Goal: Information Seeking & Learning: Learn about a topic

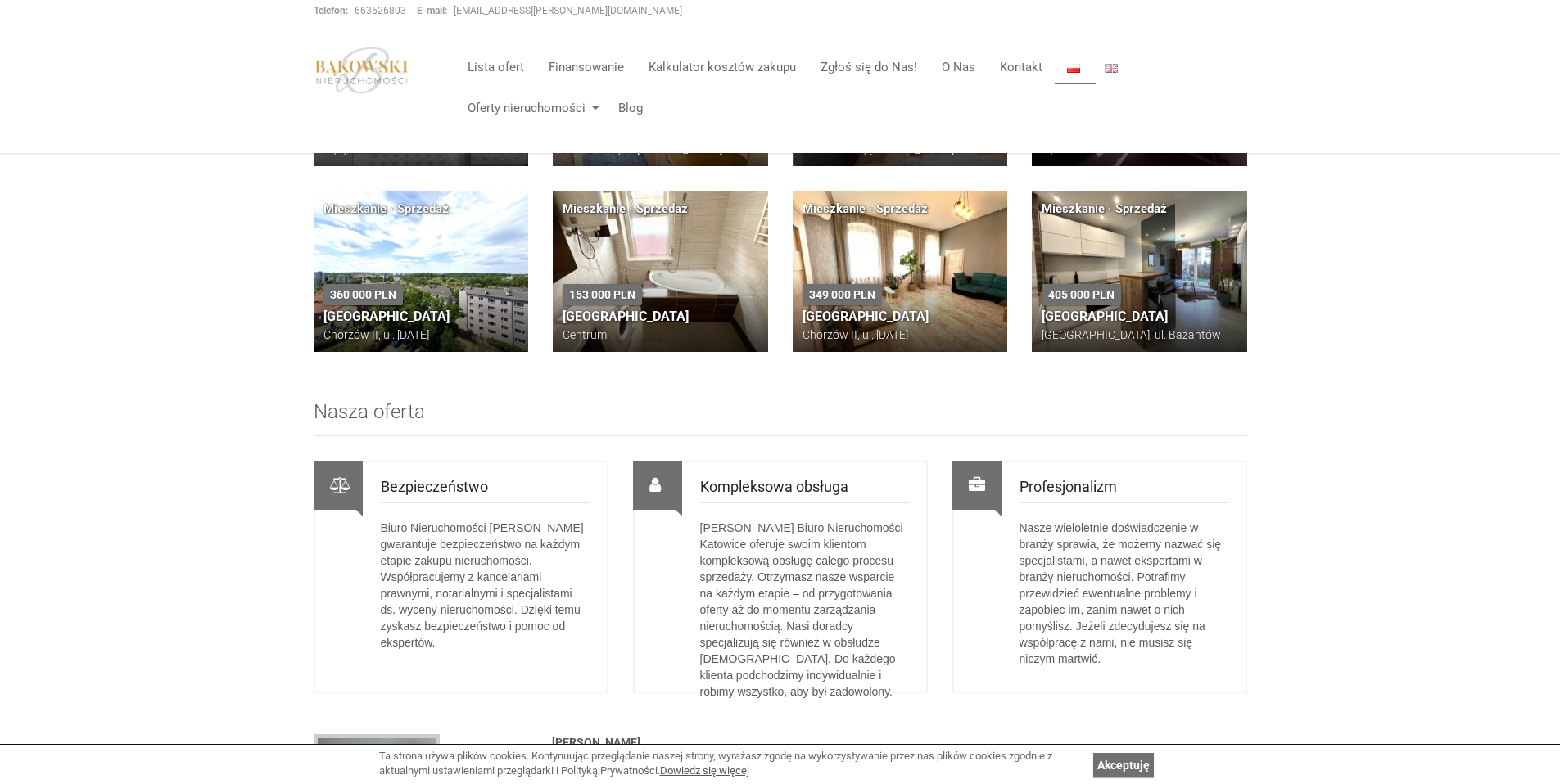
scroll to position [889, 0]
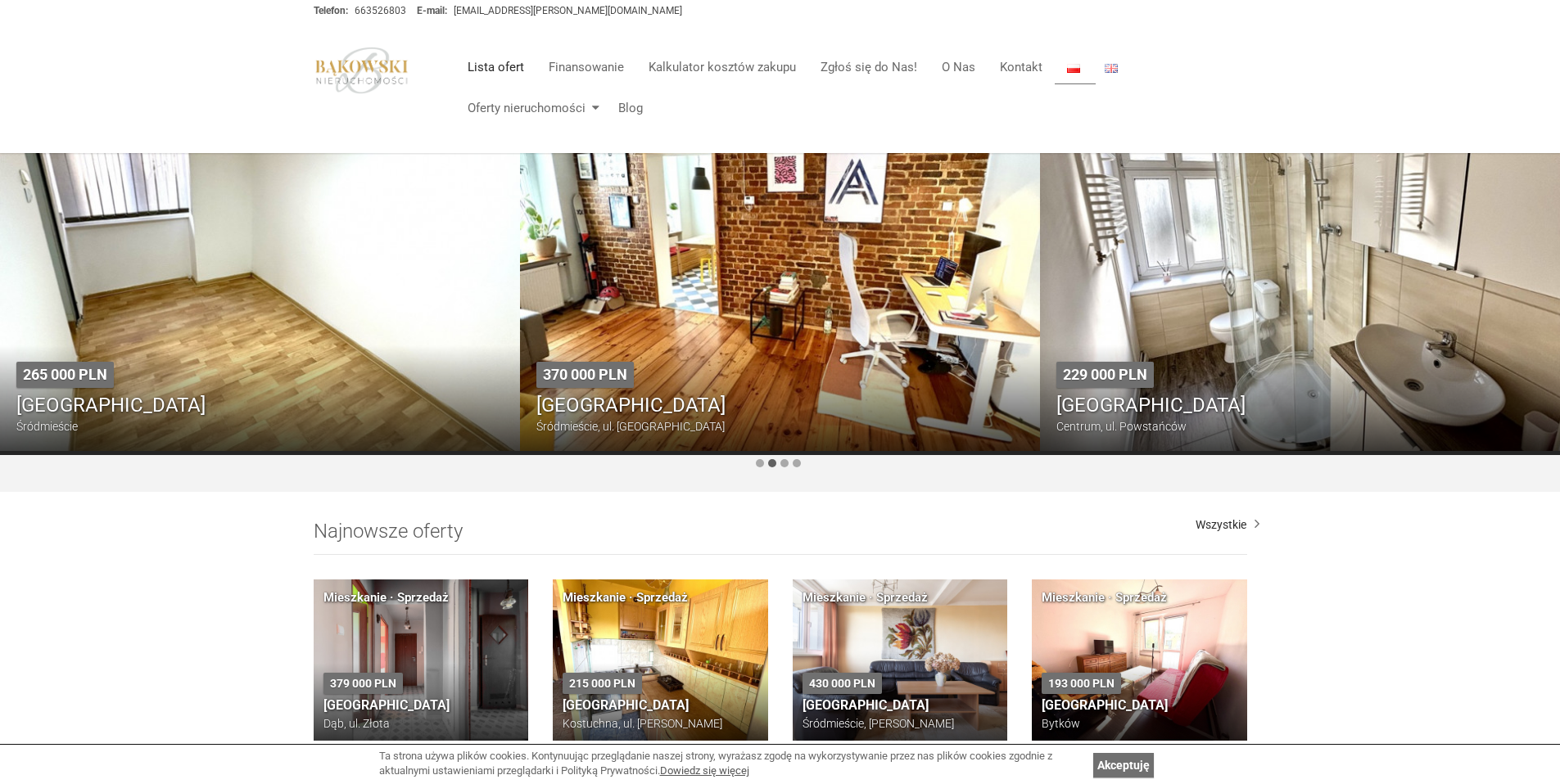
click at [501, 68] on link "Lista ofert" at bounding box center [496, 66] width 81 height 32
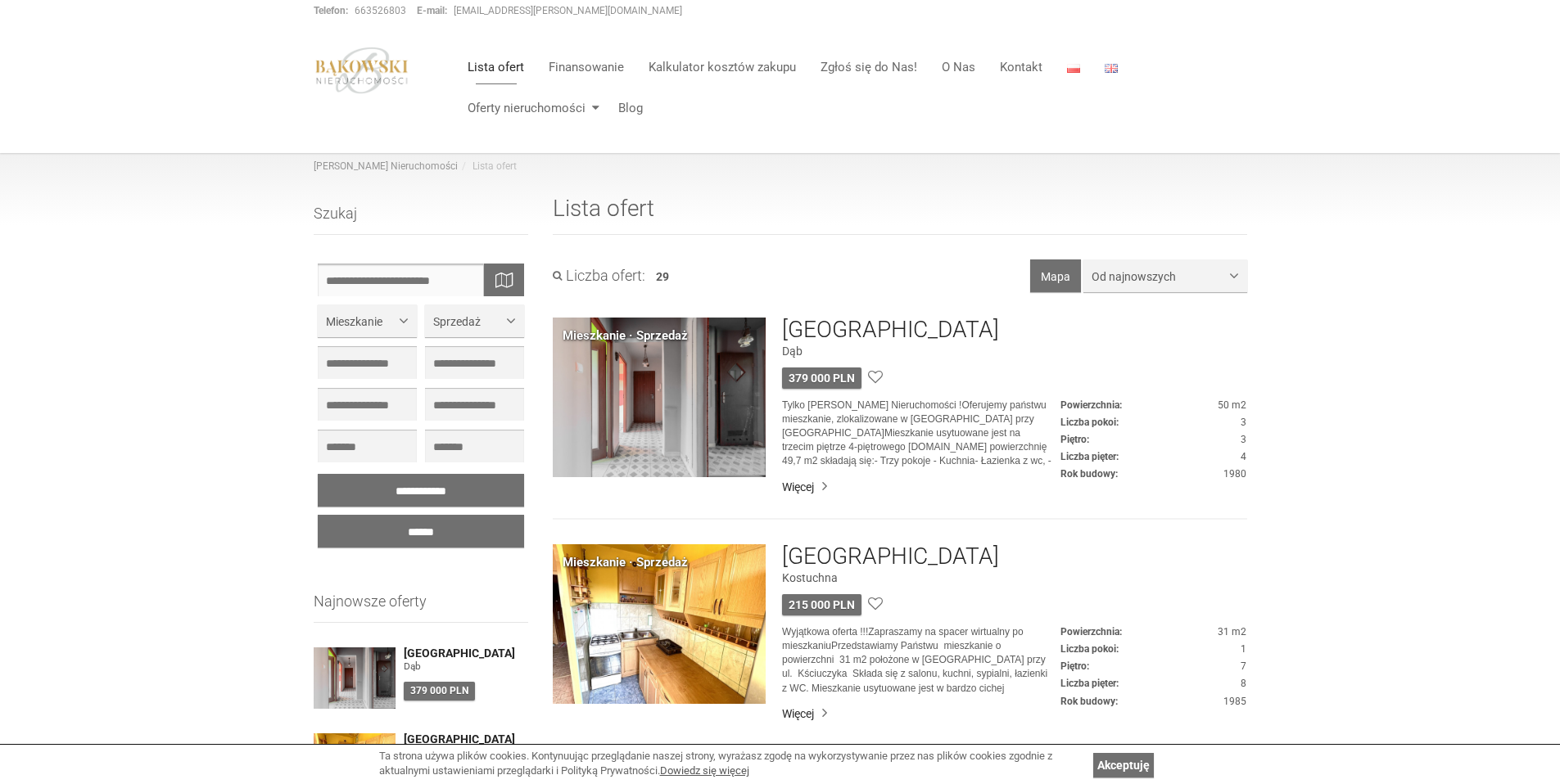
click at [454, 274] on input "text" at bounding box center [422, 280] width 207 height 32
type input "**********"
click at [318, 515] on input "******" at bounding box center [422, 531] width 207 height 32
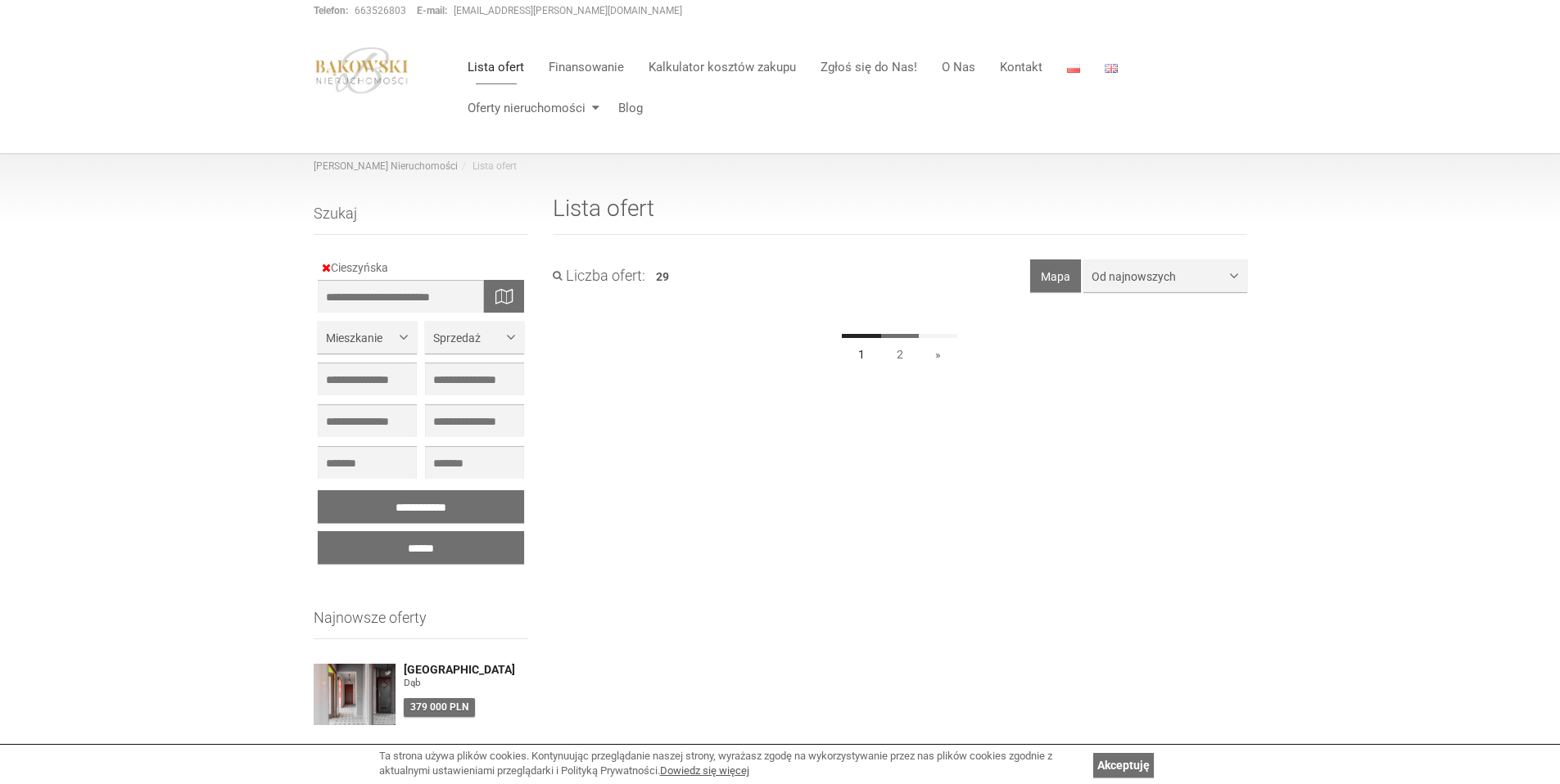
click at [903, 340] on link "2" at bounding box center [899, 353] width 39 height 37
click at [331, 271] on link "Cieszyńska" at bounding box center [359, 268] width 75 height 13
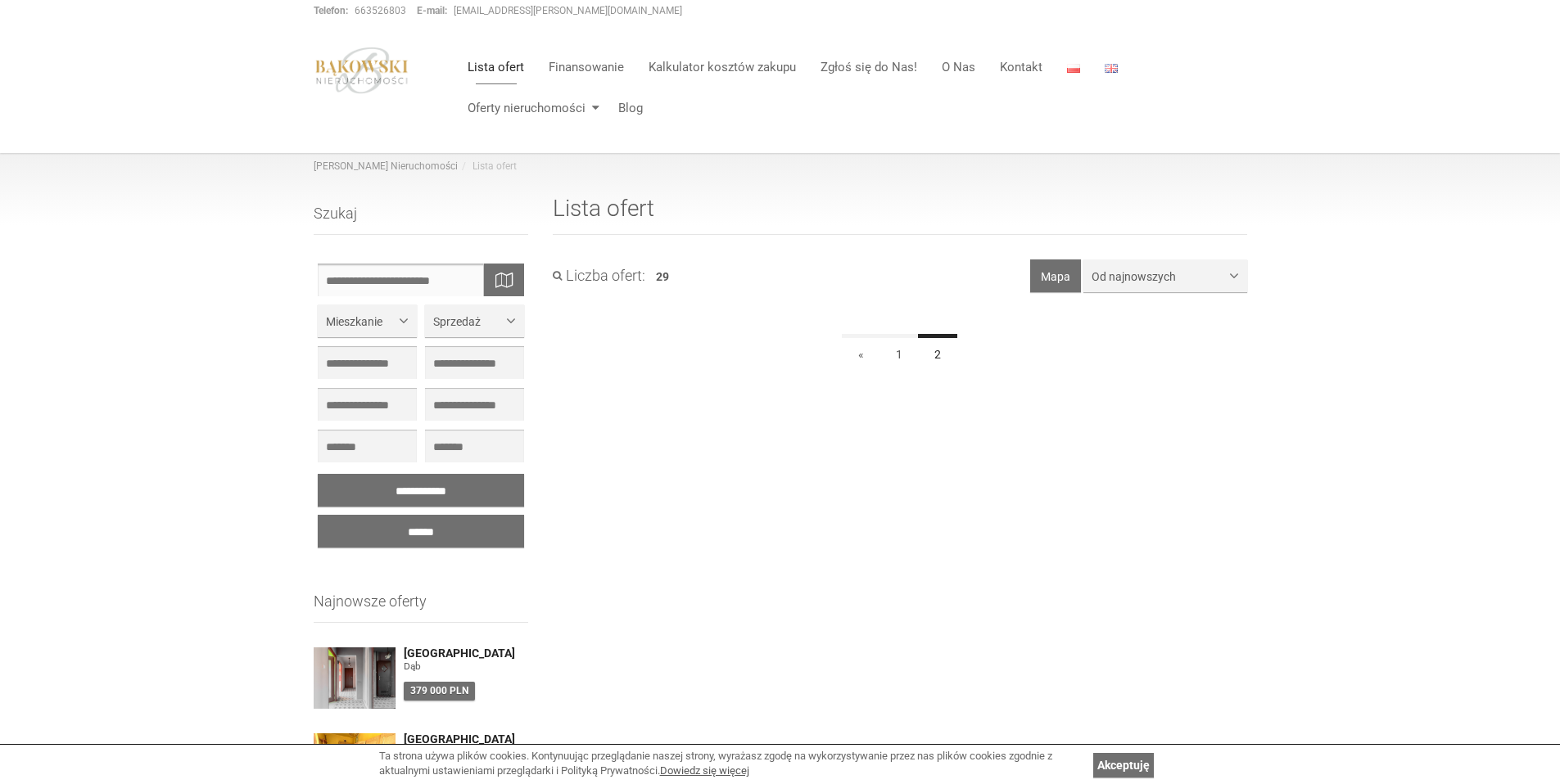
click at [338, 280] on input "text" at bounding box center [422, 280] width 207 height 32
type input "*******"
click at [318, 515] on input "******" at bounding box center [422, 531] width 207 height 32
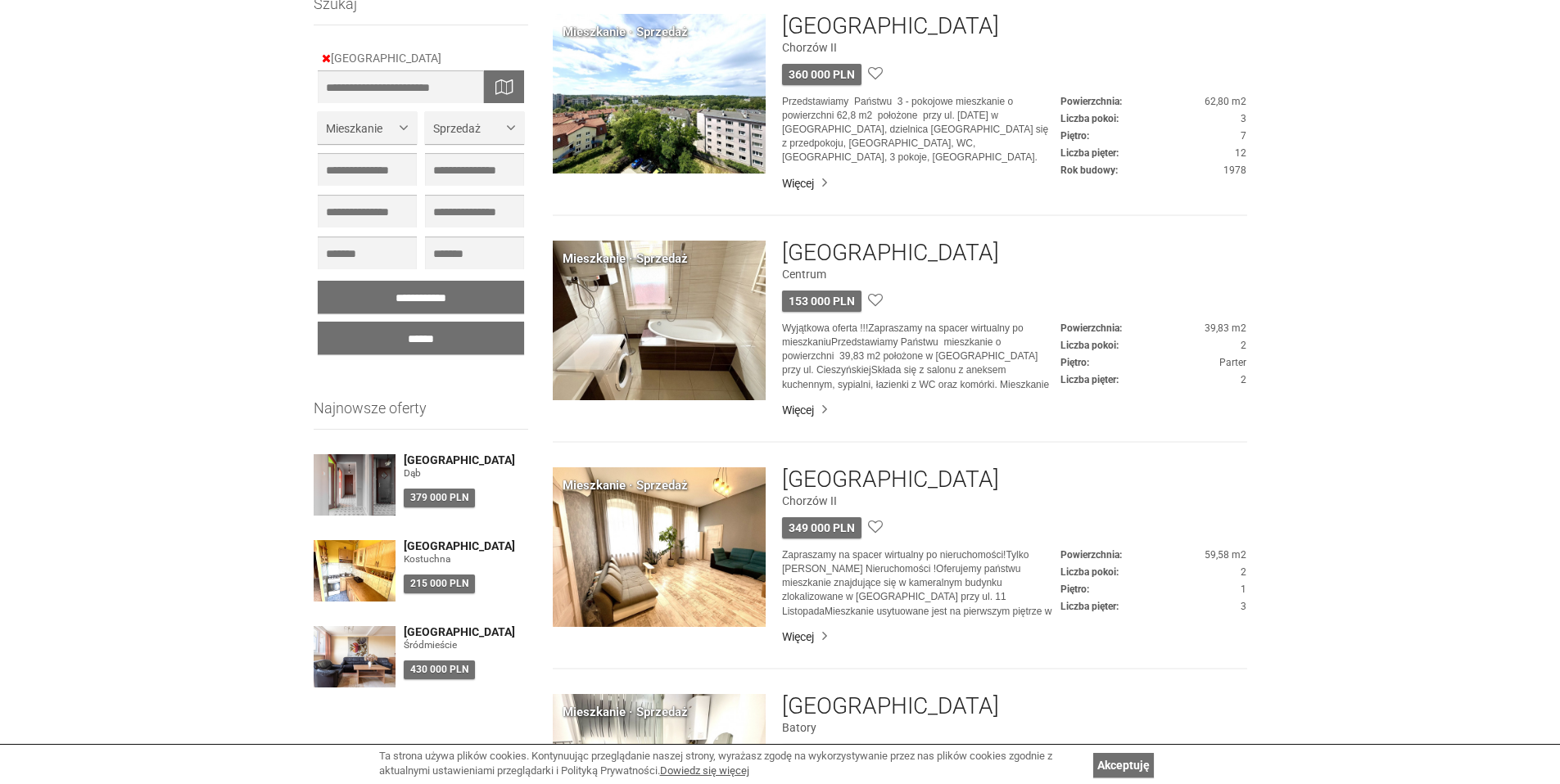
scroll to position [304, 0]
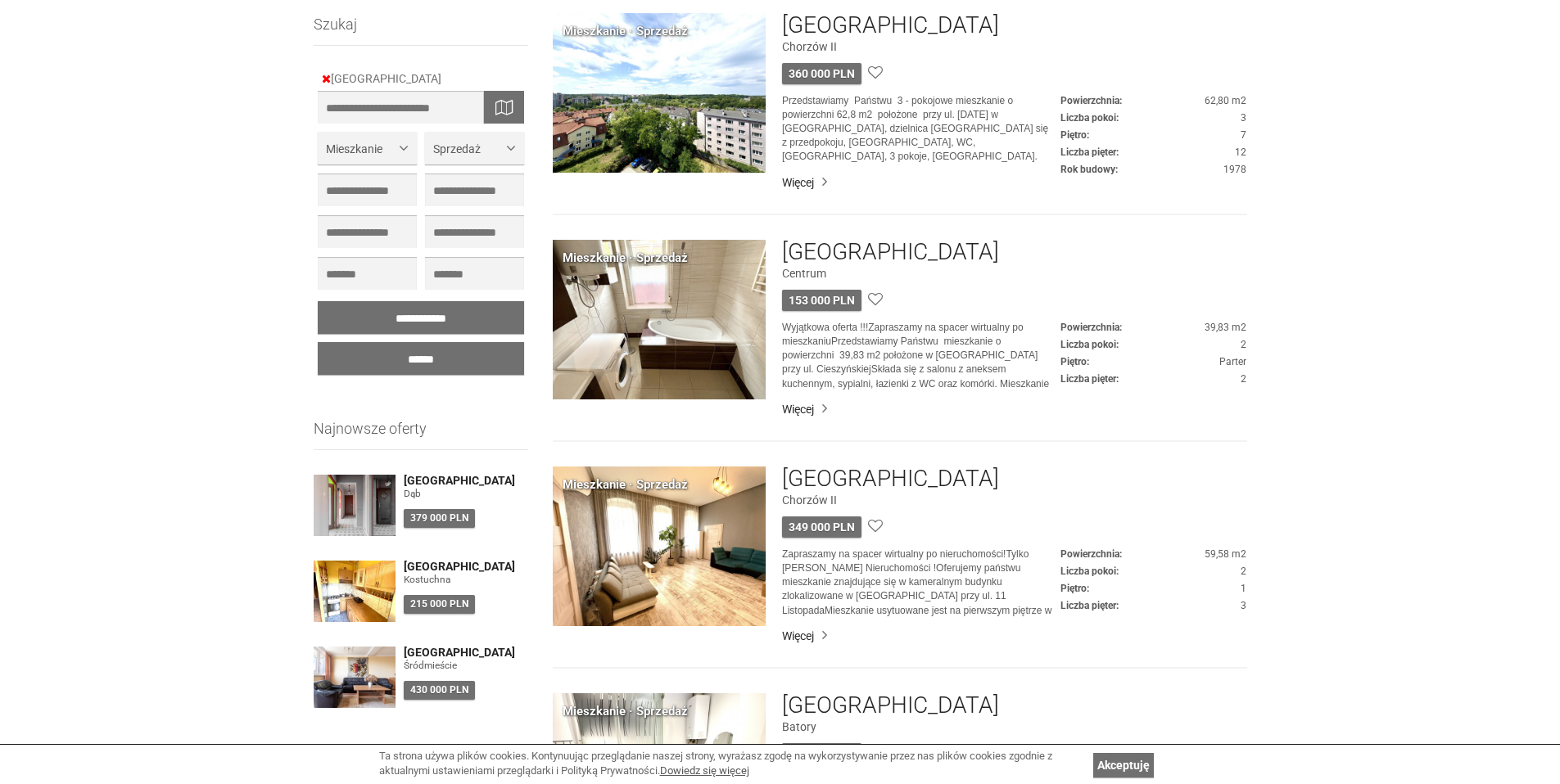
click at [825, 256] on h3 "[GEOGRAPHIC_DATA]" at bounding box center [890, 252] width 217 height 26
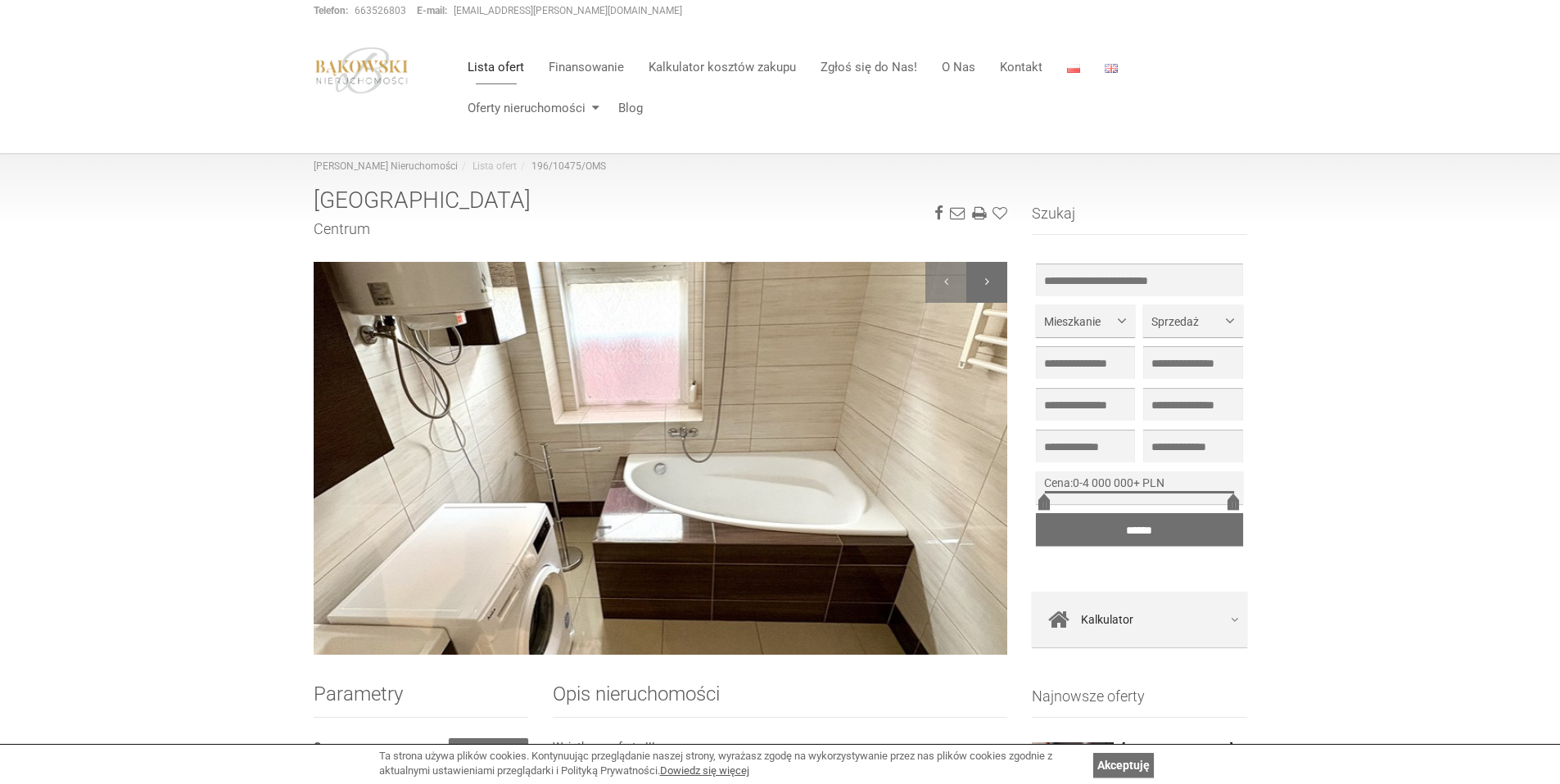
click at [995, 284] on div at bounding box center [987, 282] width 41 height 41
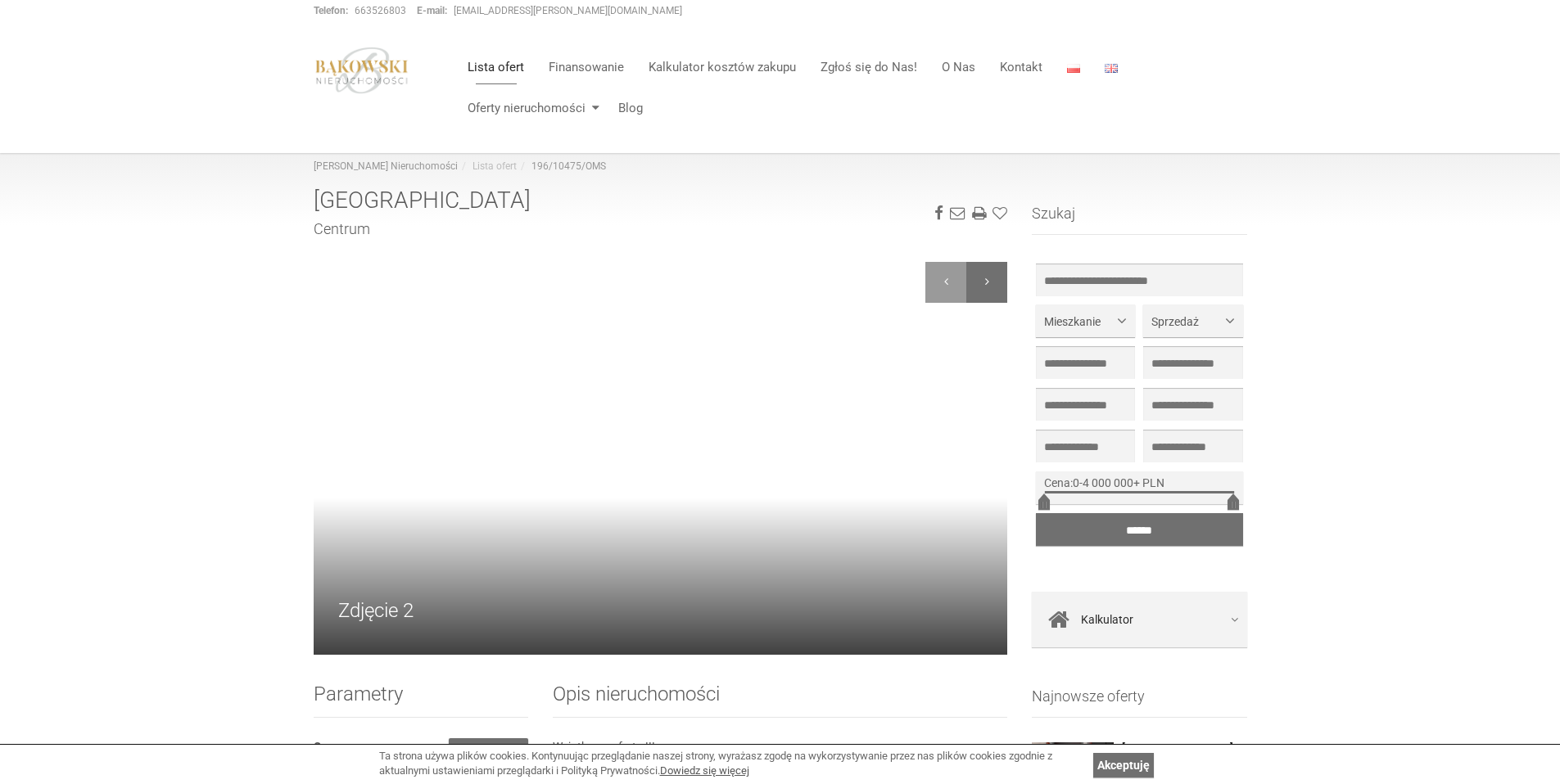
click at [995, 284] on div at bounding box center [987, 282] width 41 height 41
click at [934, 287] on div at bounding box center [945, 282] width 41 height 41
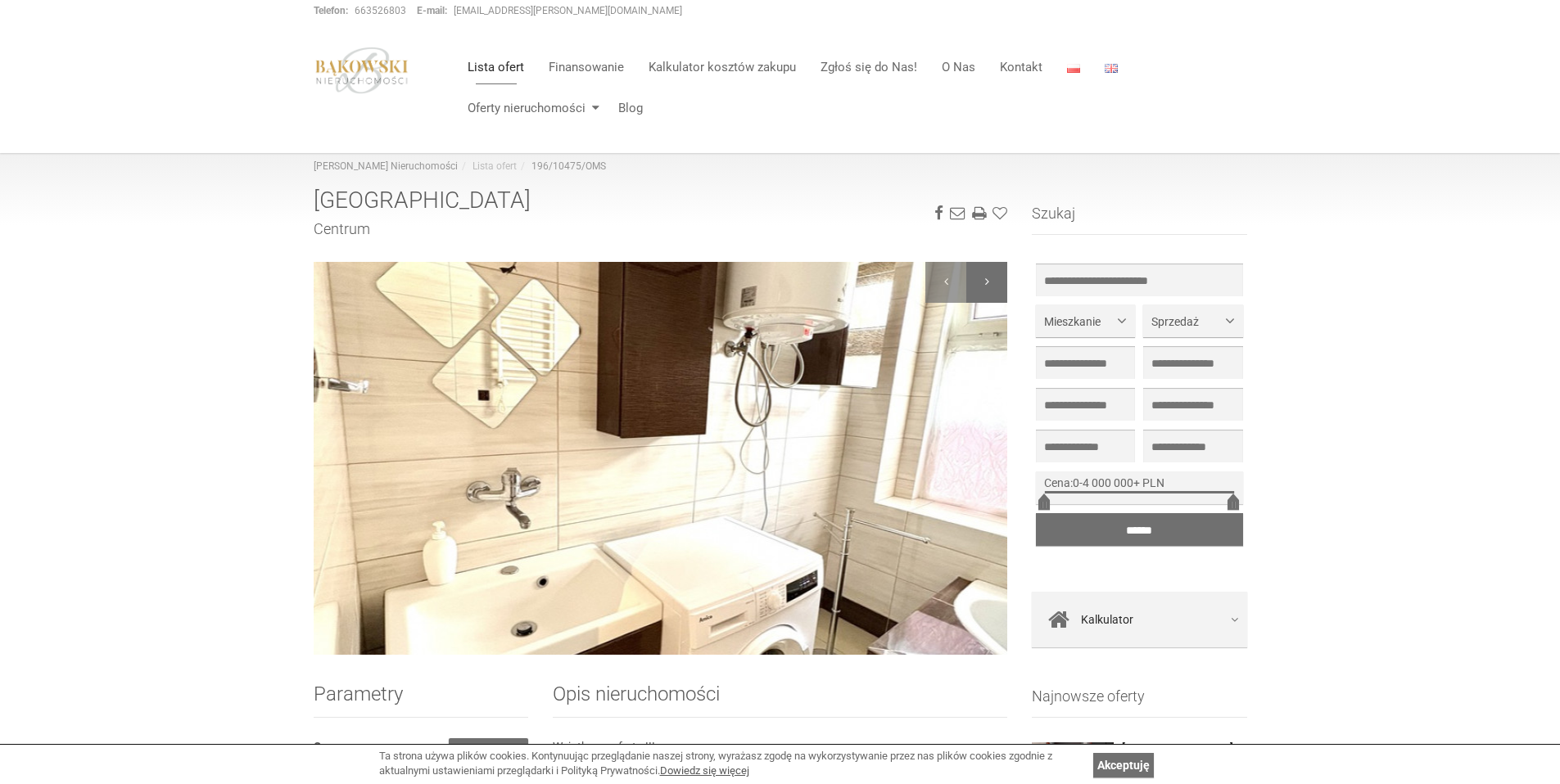
click at [987, 288] on div at bounding box center [987, 282] width 41 height 41
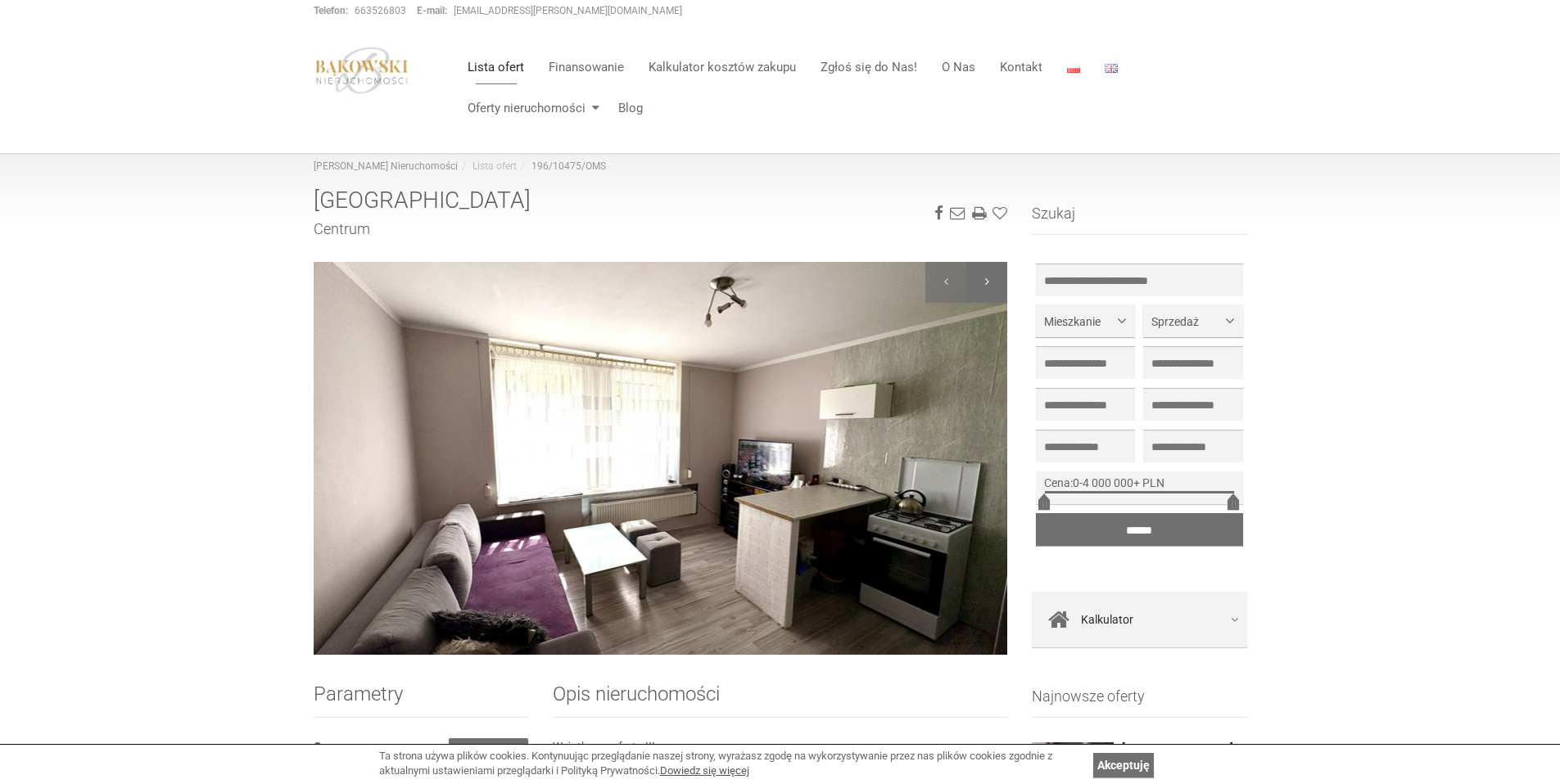
click at [987, 288] on div at bounding box center [987, 282] width 41 height 41
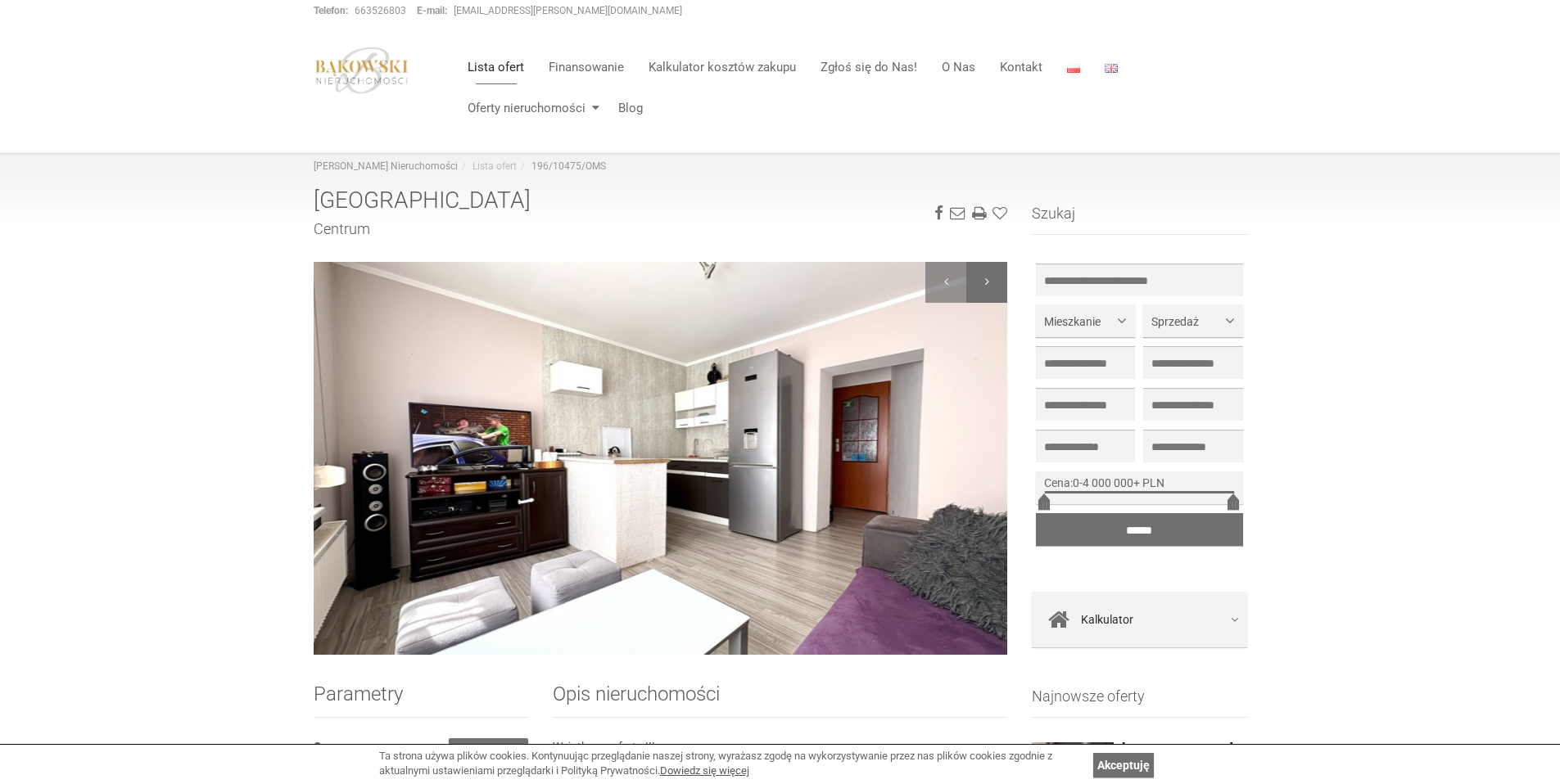
click at [987, 288] on div at bounding box center [987, 282] width 41 height 41
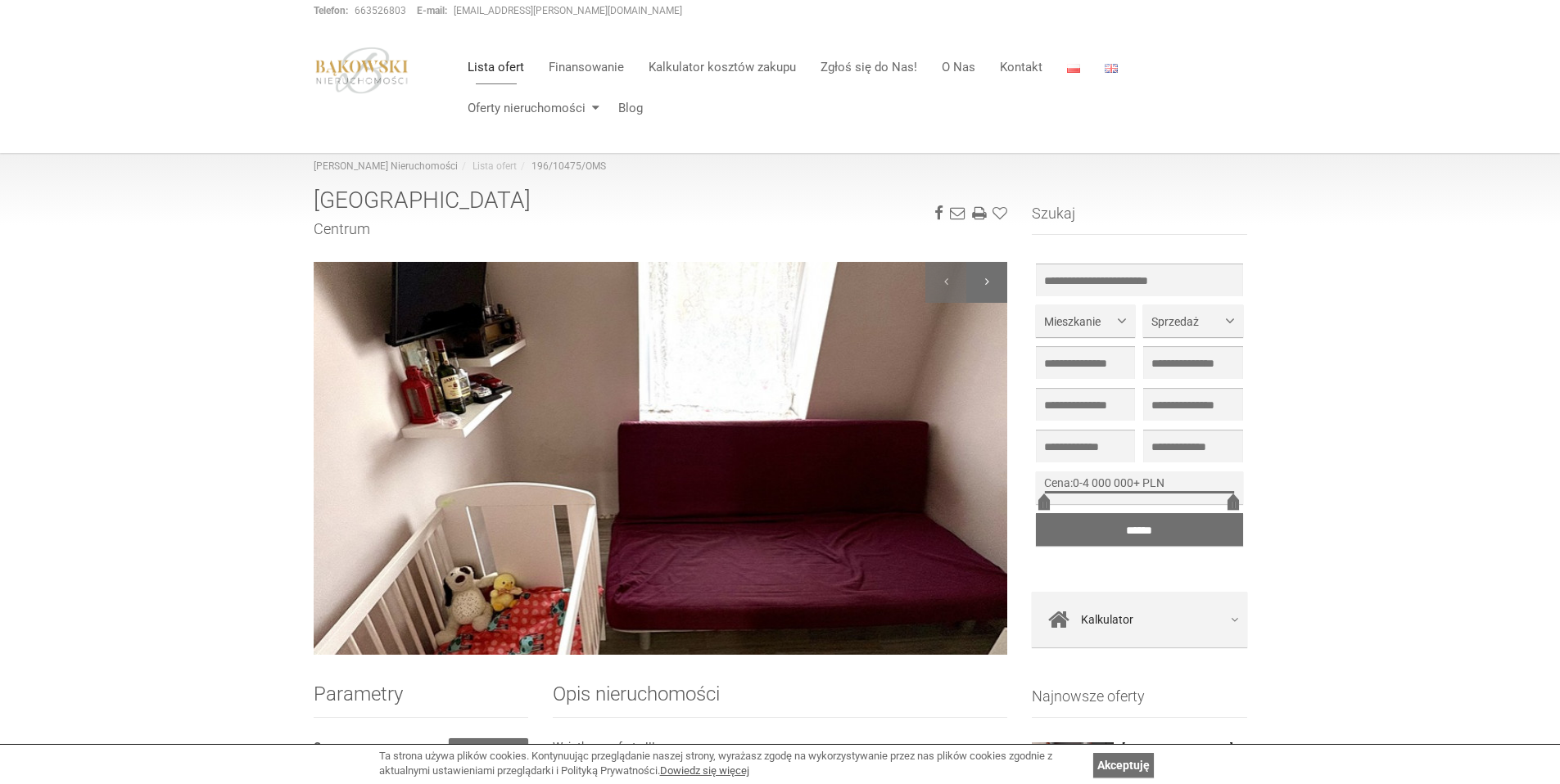
click at [987, 288] on div at bounding box center [987, 282] width 41 height 41
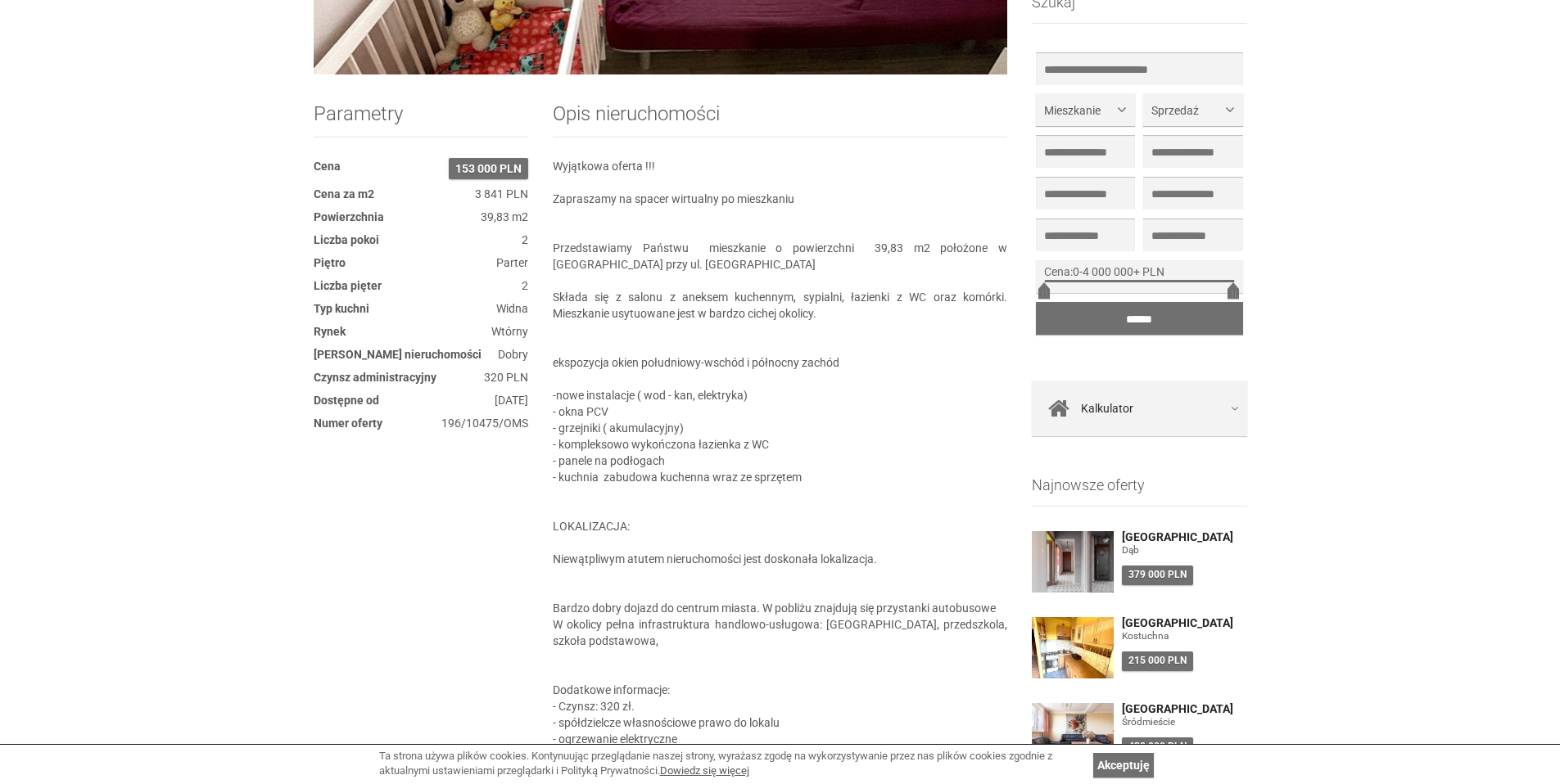
scroll to position [582, 0]
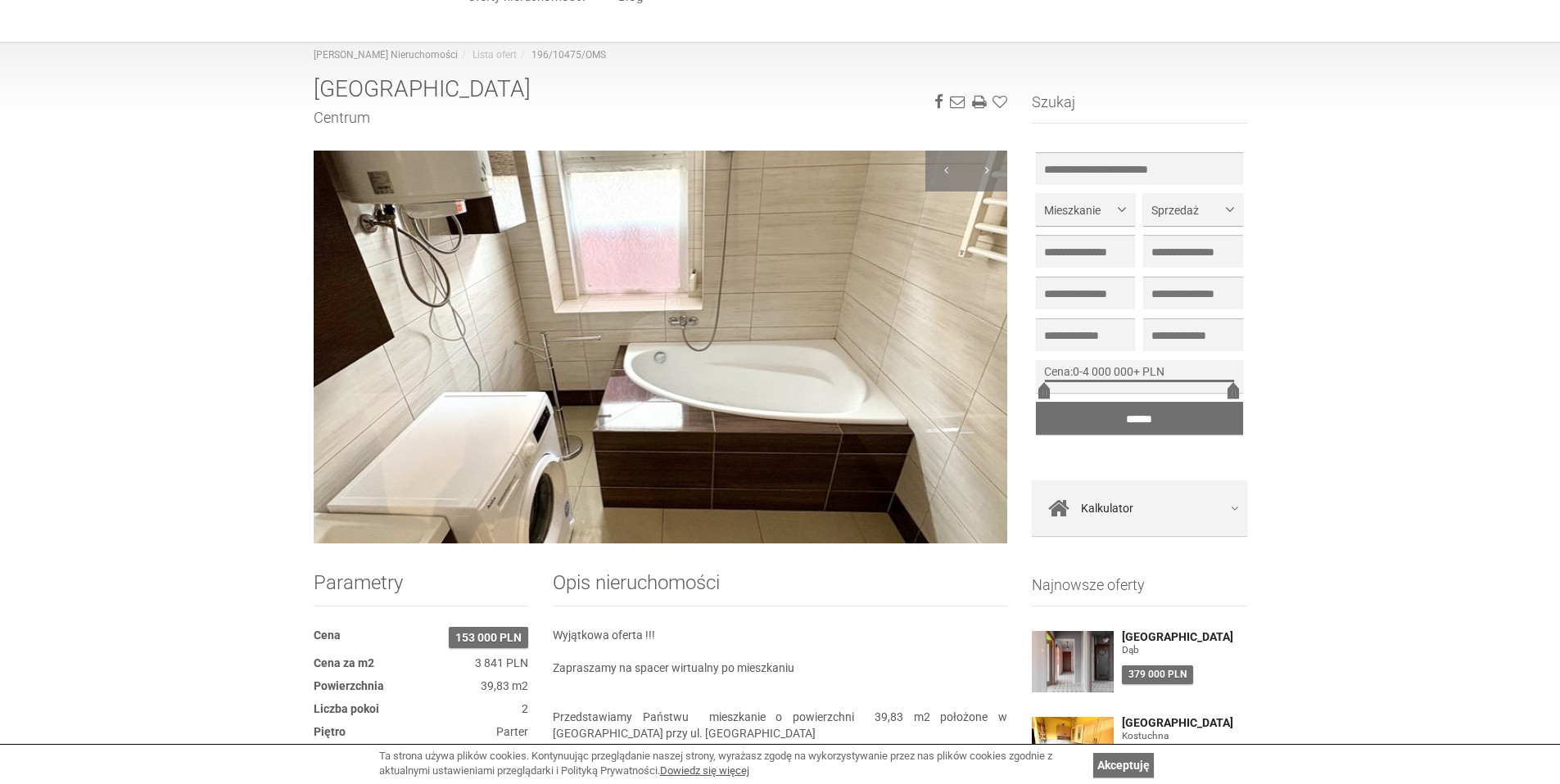
scroll to position [339, 0]
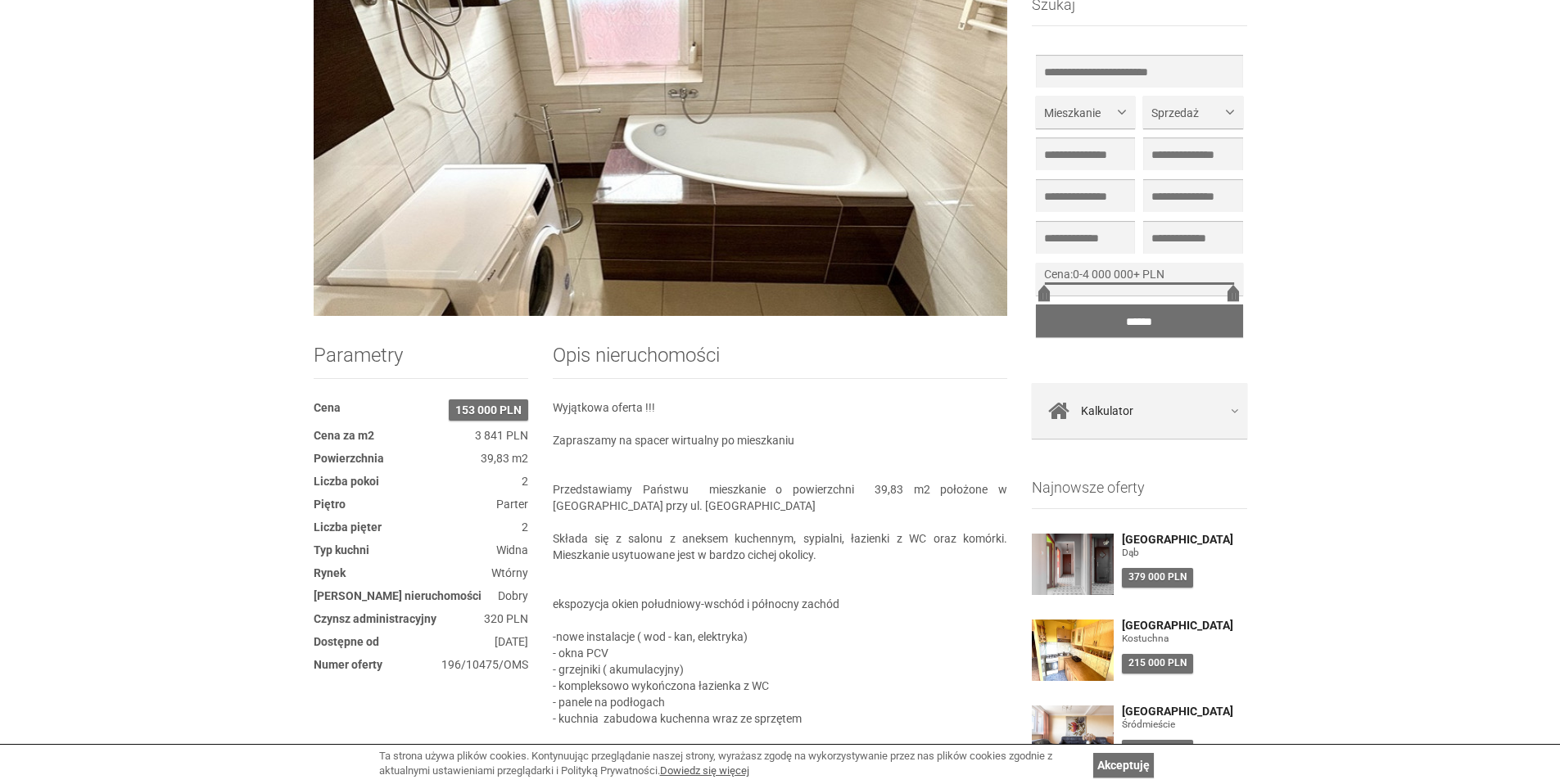
click at [785, 202] on img at bounding box center [661, 119] width 695 height 393
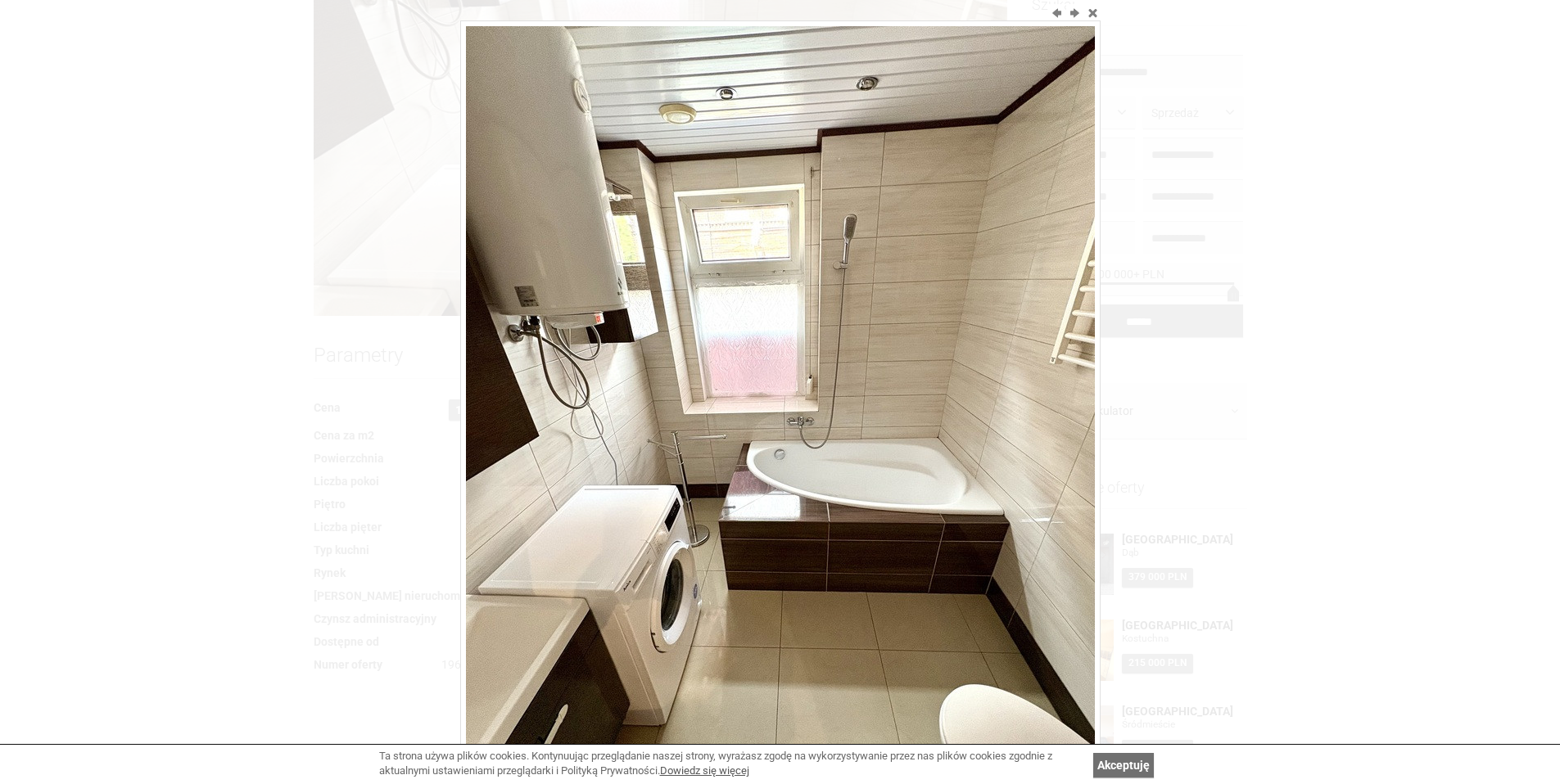
click at [1038, 403] on img at bounding box center [781, 446] width 629 height 839
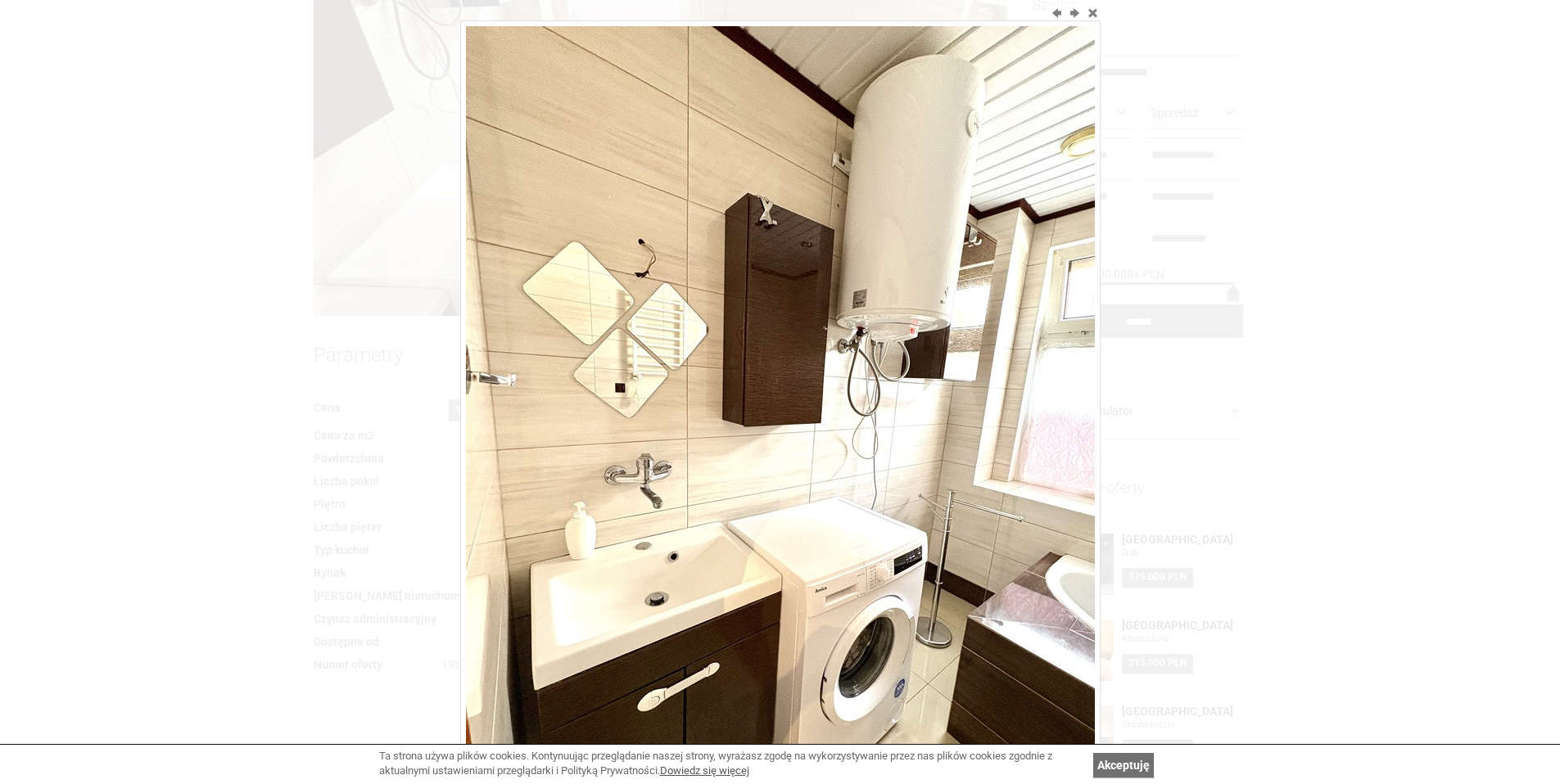
click at [1046, 402] on img at bounding box center [781, 446] width 629 height 839
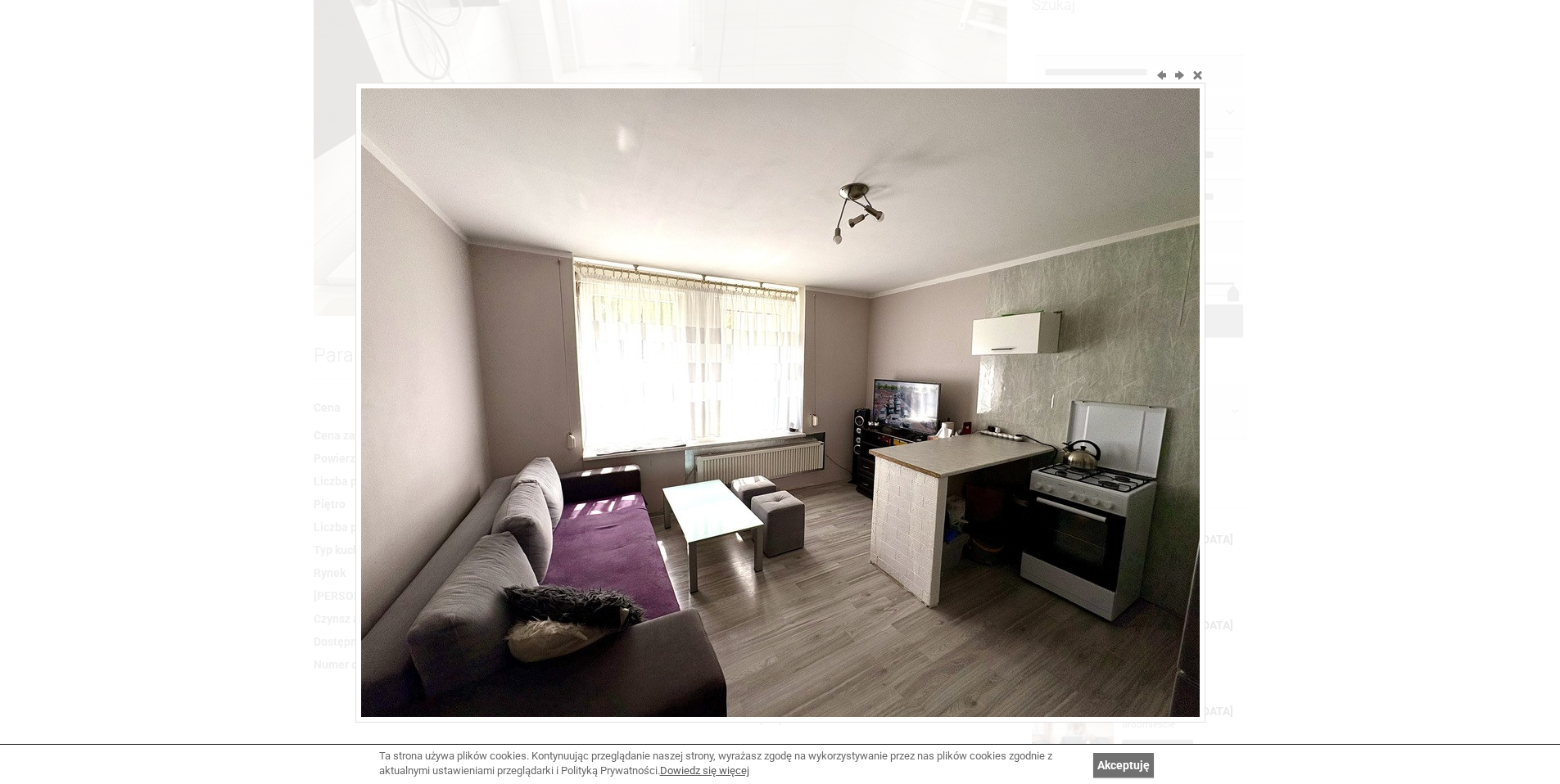
click at [1046, 402] on img at bounding box center [780, 403] width 839 height 629
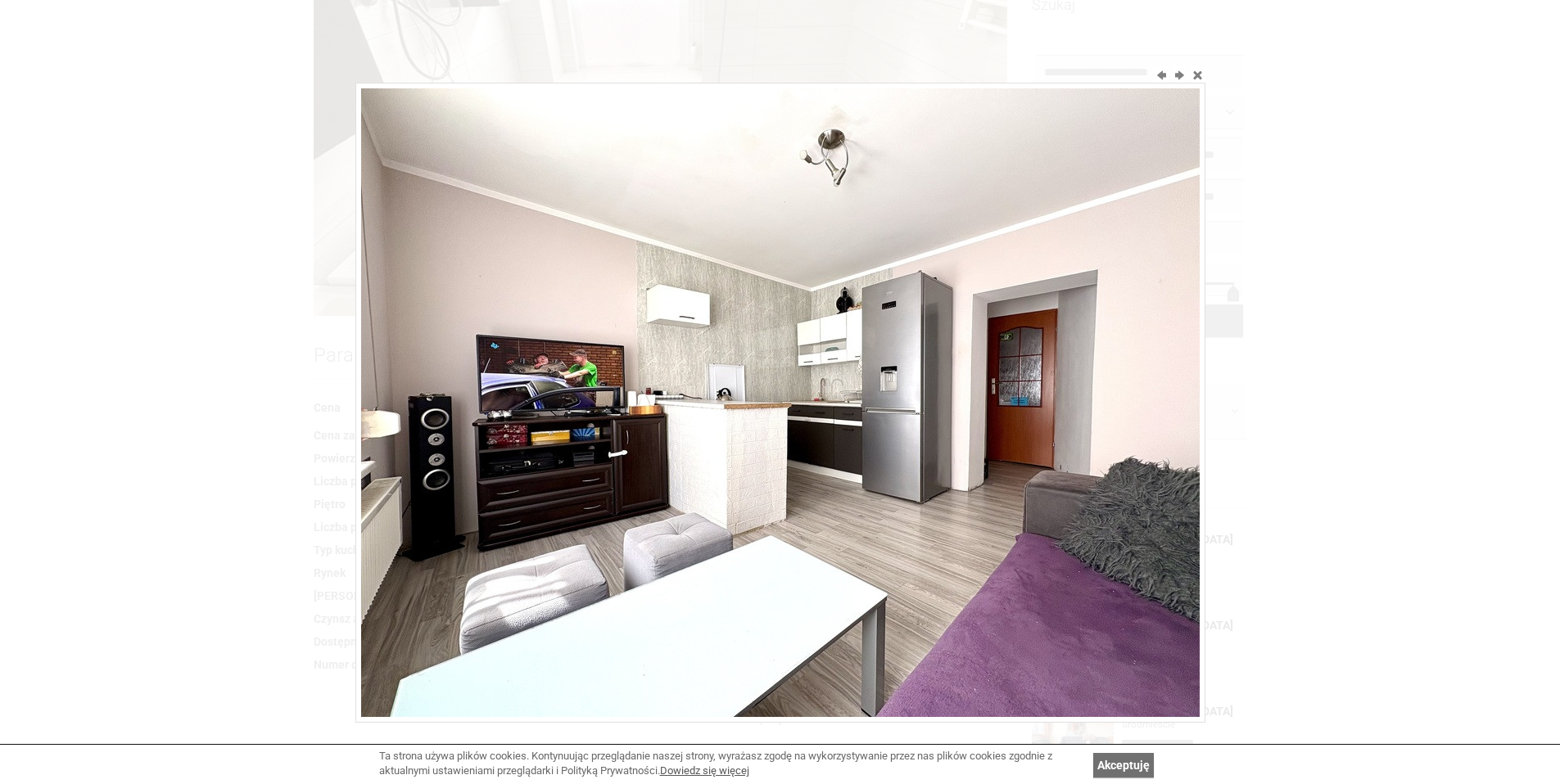
click at [1104, 382] on img at bounding box center [780, 403] width 839 height 629
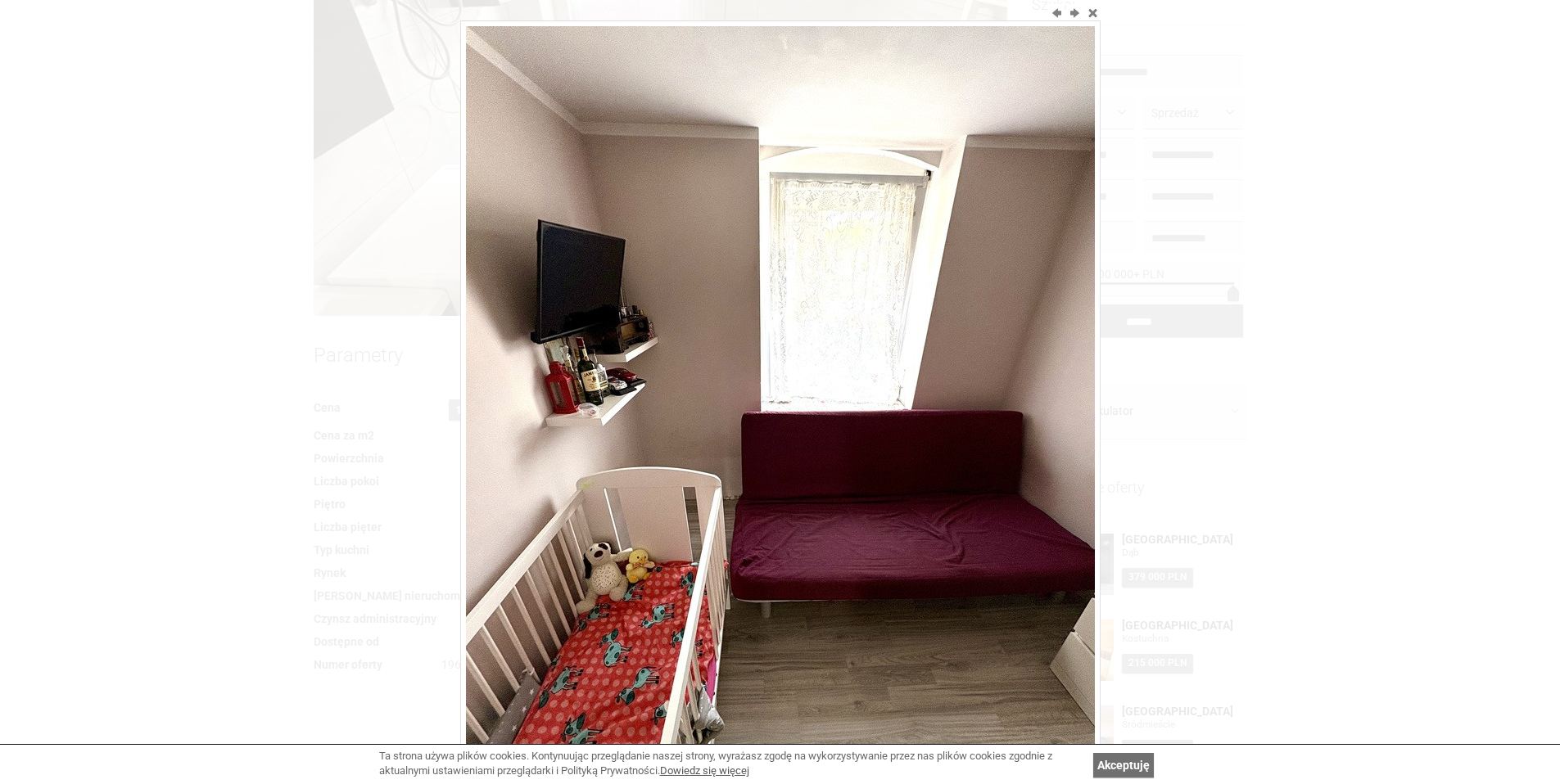
click at [1104, 382] on div at bounding box center [780, 392] width 1560 height 784
click at [1344, 294] on div at bounding box center [780, 392] width 1560 height 784
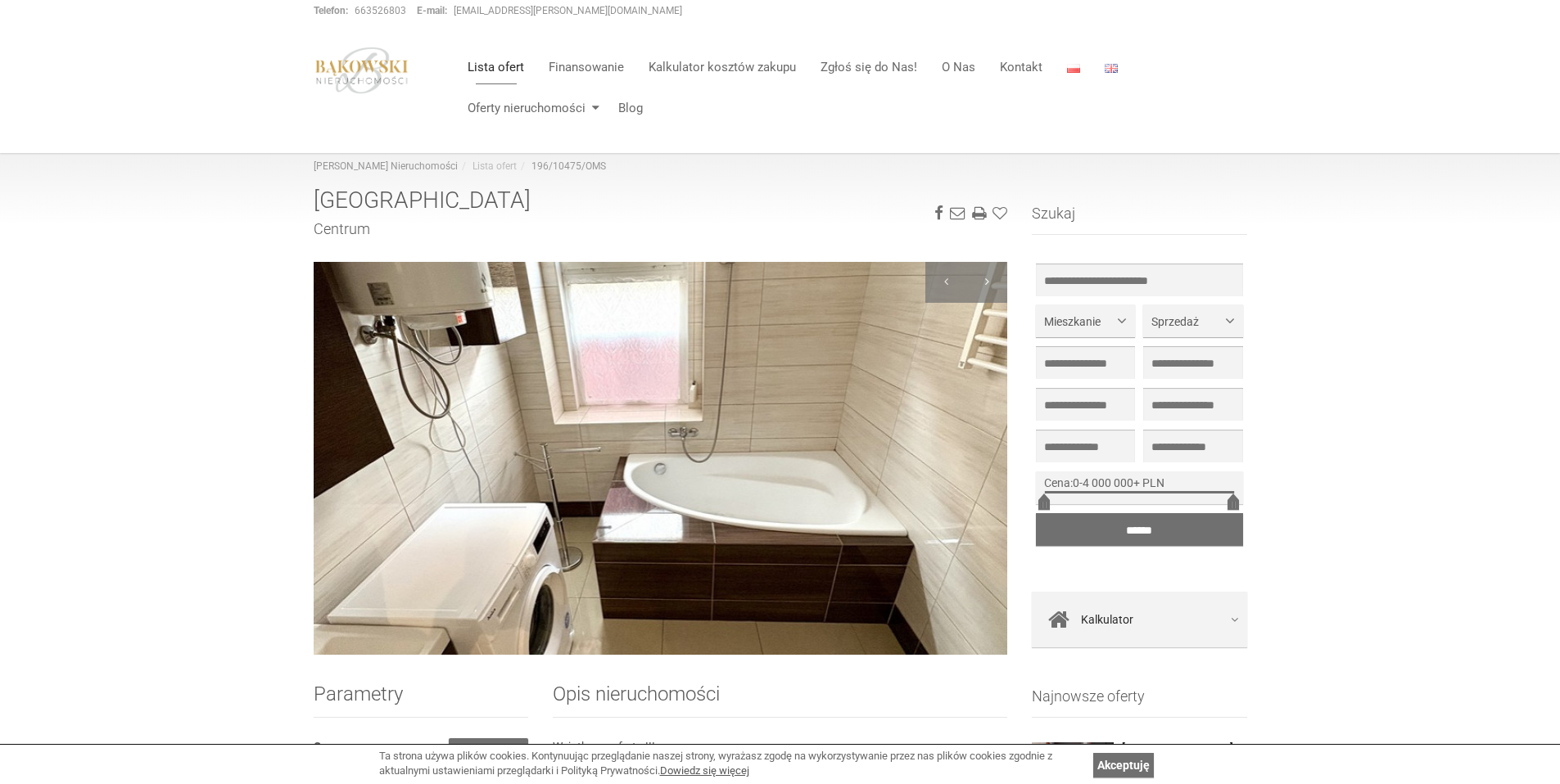
scroll to position [568, 0]
